Goal: Download file/media

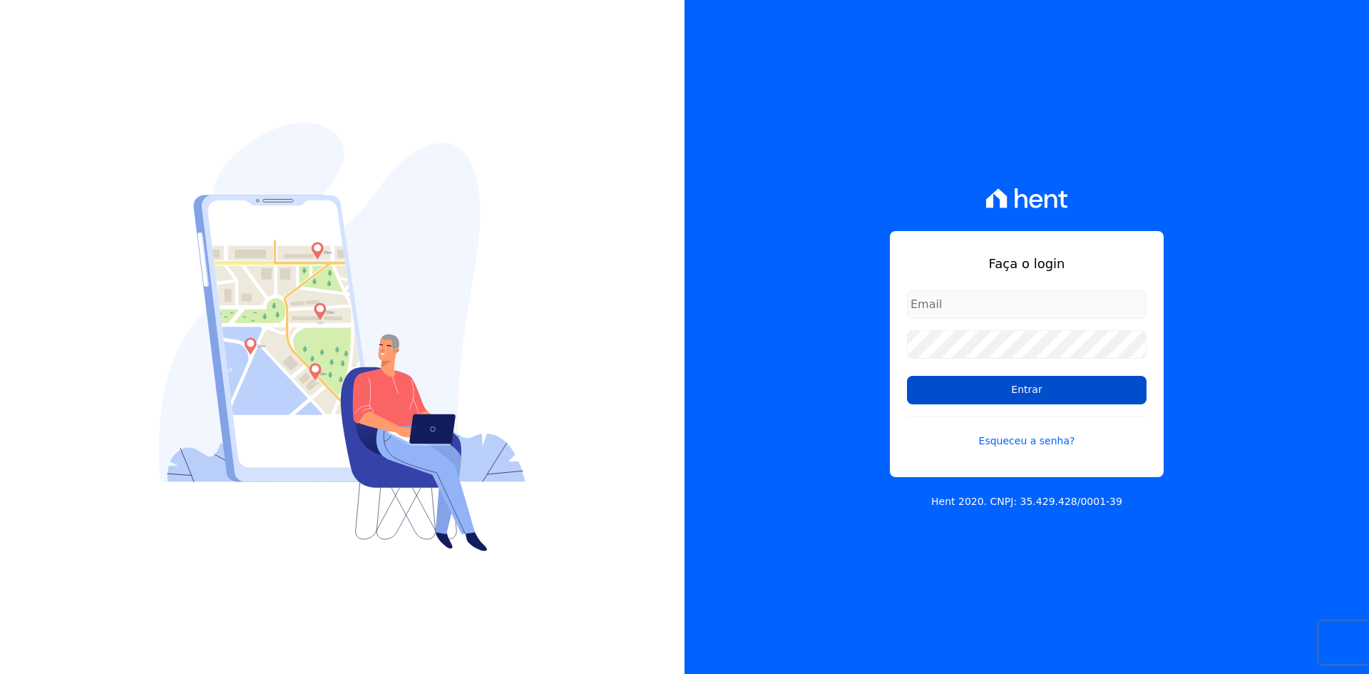
type input "[EMAIL_ADDRESS][DOMAIN_NAME]"
click at [1037, 392] on input "Entrar" at bounding box center [1027, 390] width 240 height 29
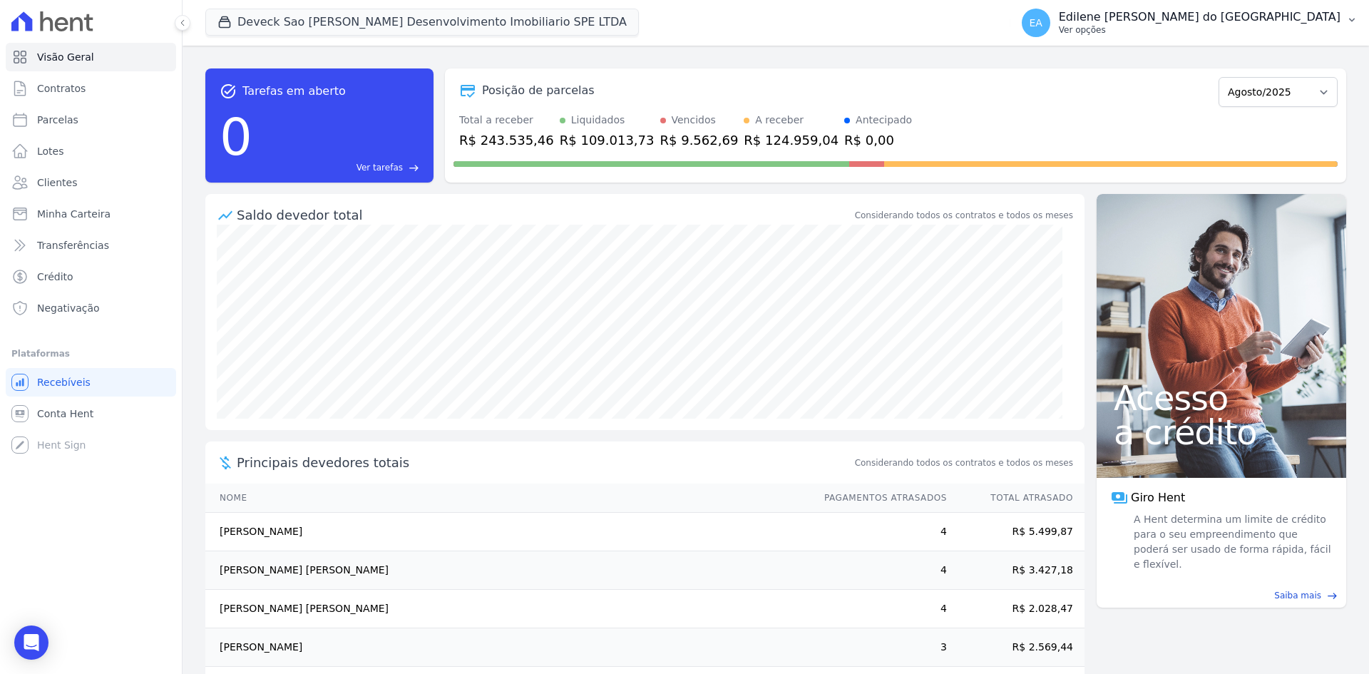
click at [1154, 31] on p "Ver opções" at bounding box center [1200, 29] width 282 height 11
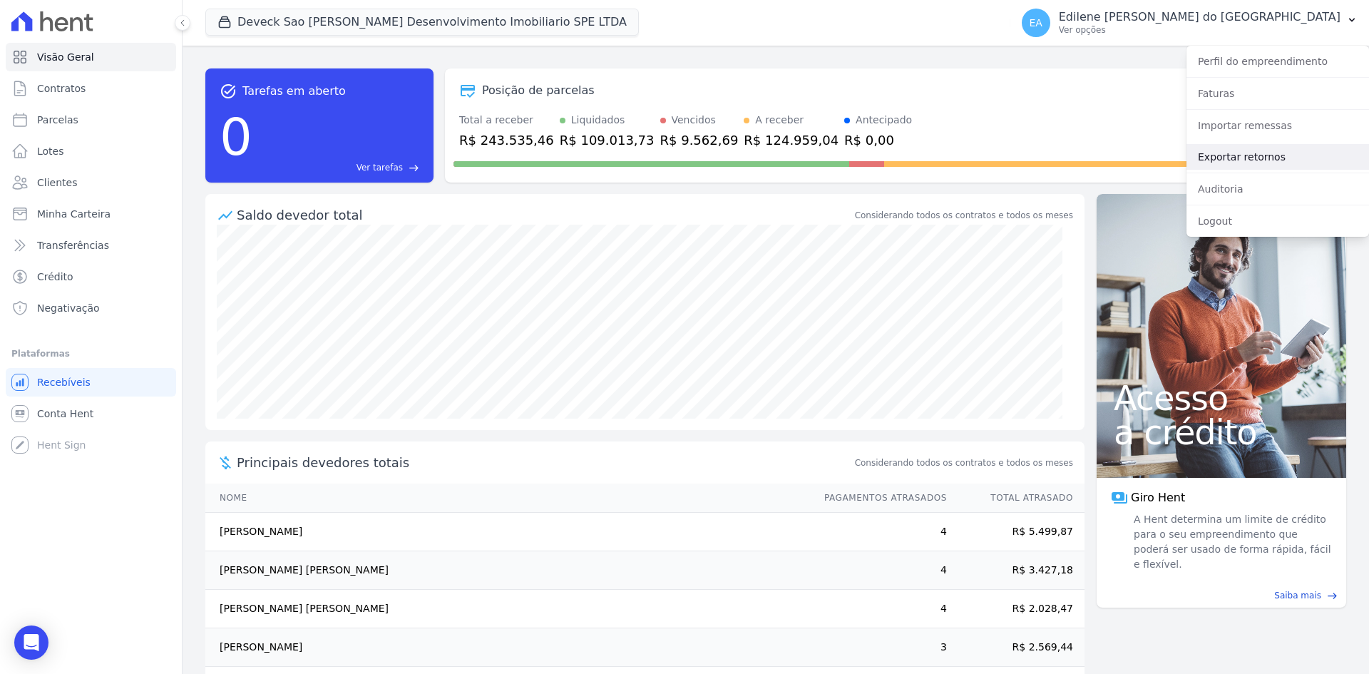
click at [1233, 158] on link "Exportar retornos" at bounding box center [1278, 157] width 183 height 26
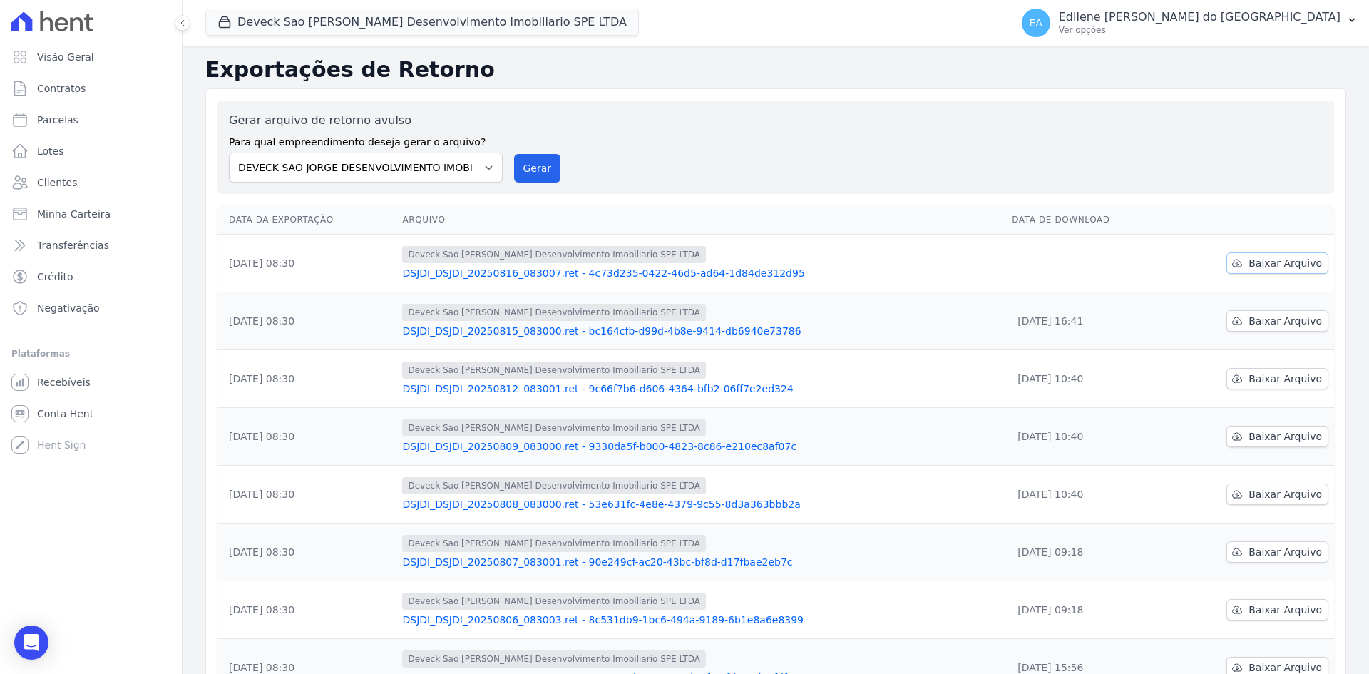
click at [1267, 267] on span "Baixar Arquivo" at bounding box center [1285, 263] width 73 height 14
